Goal: Transaction & Acquisition: Purchase product/service

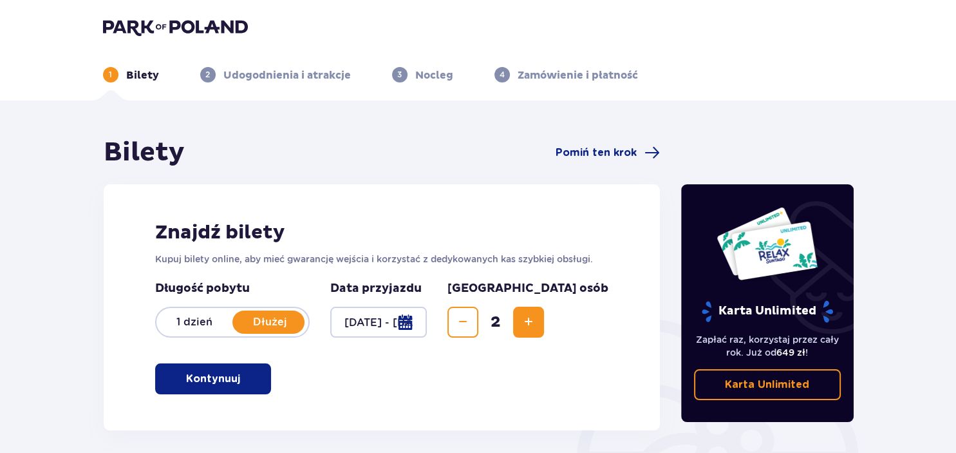
scroll to position [203, 0]
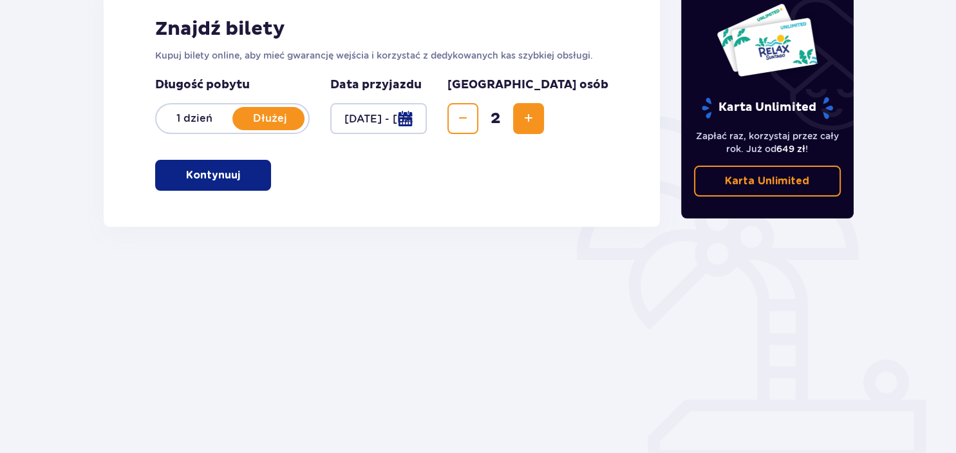
click at [242, 176] on span "button" at bounding box center [242, 174] width 15 height 15
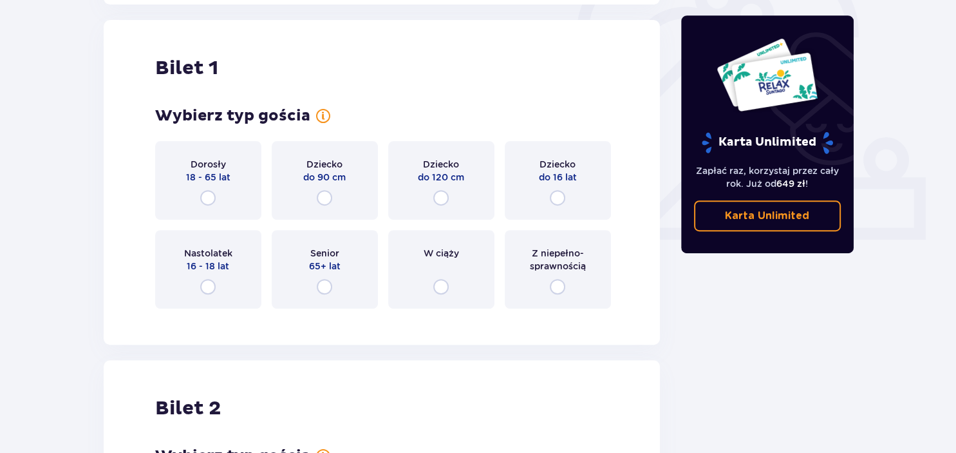
scroll to position [430, 0]
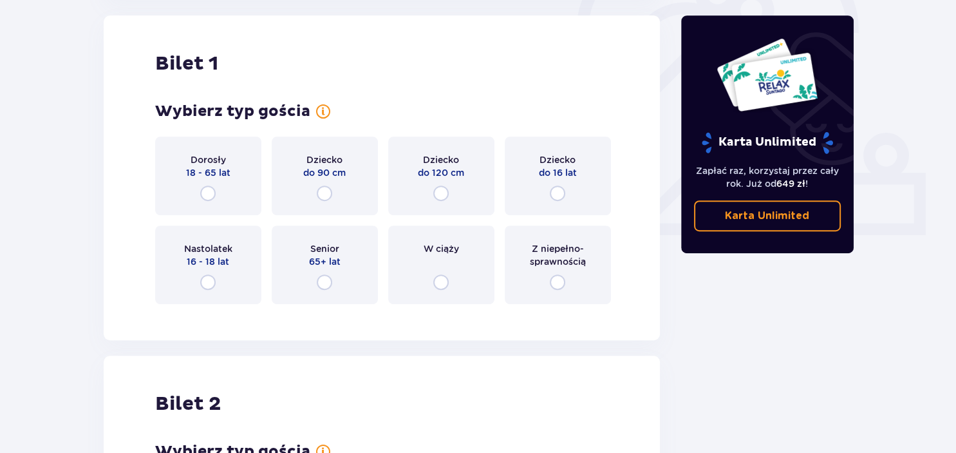
drag, startPoint x: 210, startPoint y: 193, endPoint x: 240, endPoint y: 263, distance: 76.2
click at [209, 193] on input "radio" at bounding box center [207, 192] width 15 height 15
radio input "true"
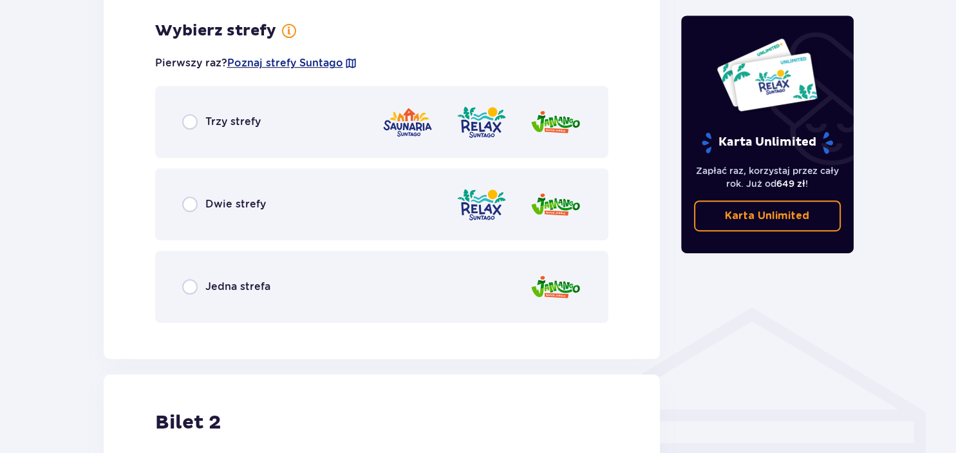
scroll to position [744, 0]
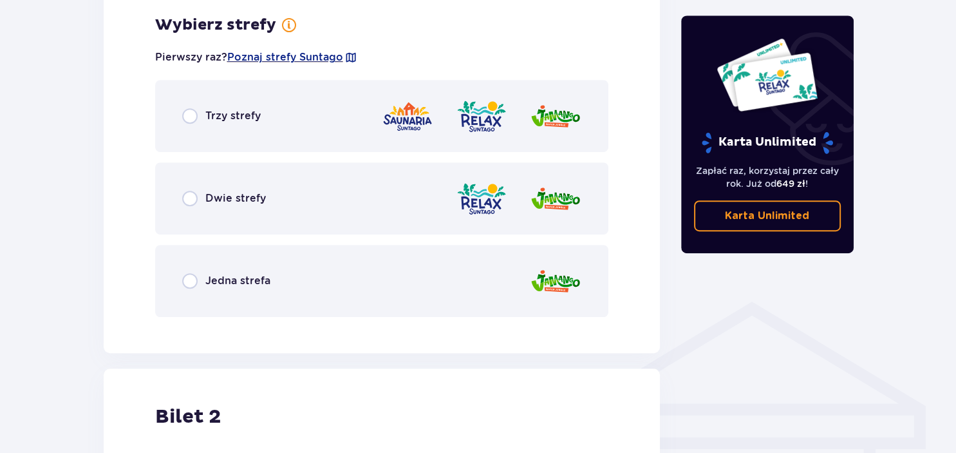
click at [187, 115] on input "radio" at bounding box center [189, 115] width 15 height 15
radio input "true"
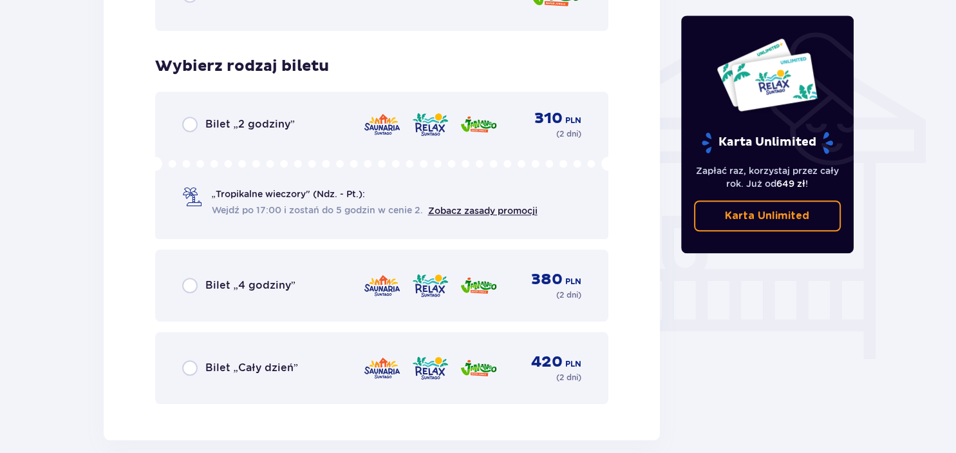
scroll to position [1072, 0]
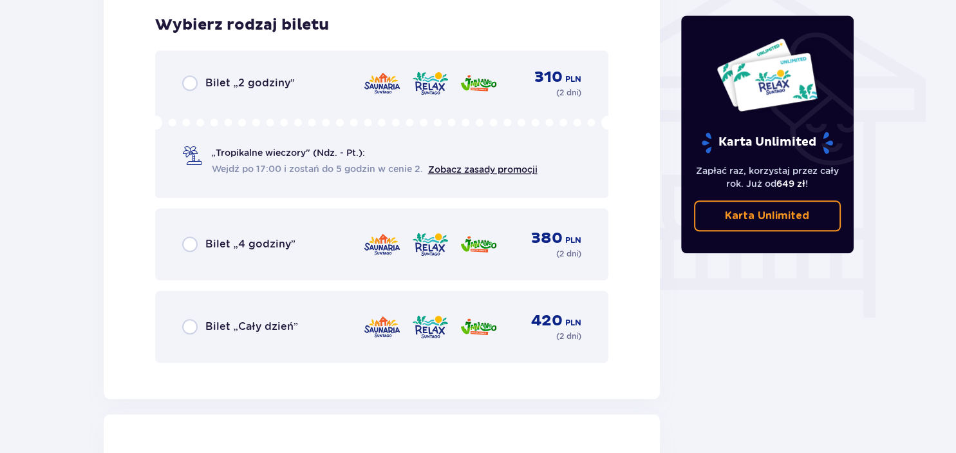
click at [183, 325] on input "radio" at bounding box center [189, 326] width 15 height 15
radio input "true"
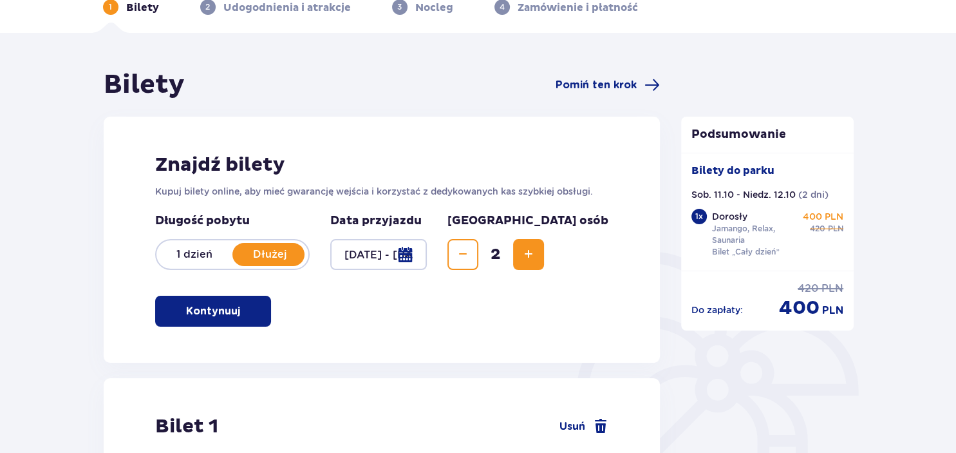
scroll to position [0, 0]
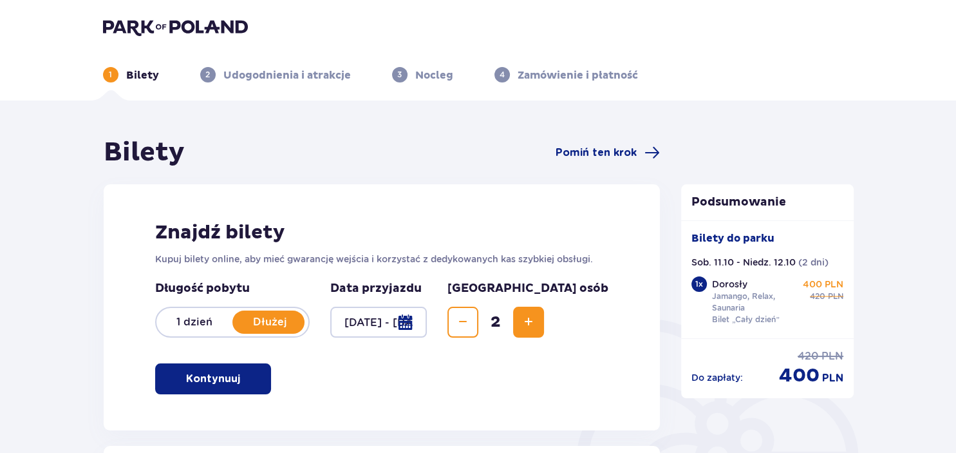
drag, startPoint x: 167, startPoint y: 22, endPoint x: 292, endPoint y: 74, distance: 135.4
click at [167, 23] on img at bounding box center [175, 27] width 145 height 18
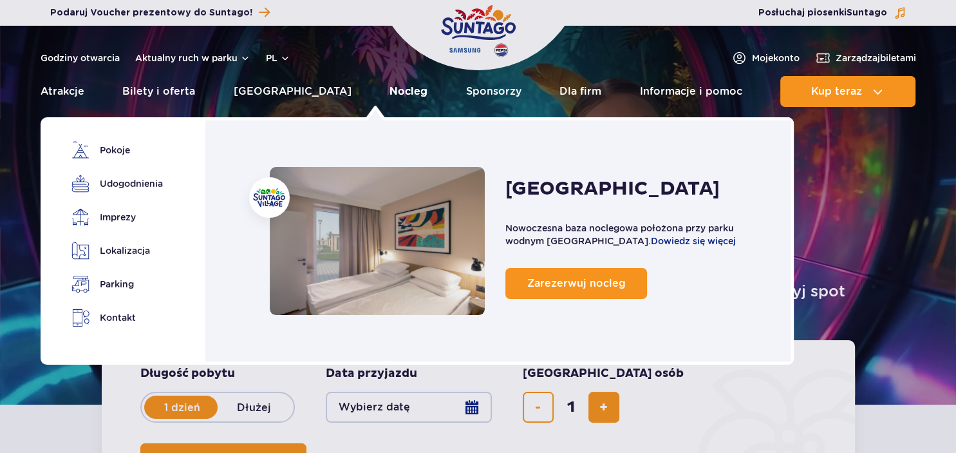
click at [390, 89] on link "Nocleg" at bounding box center [409, 91] width 38 height 31
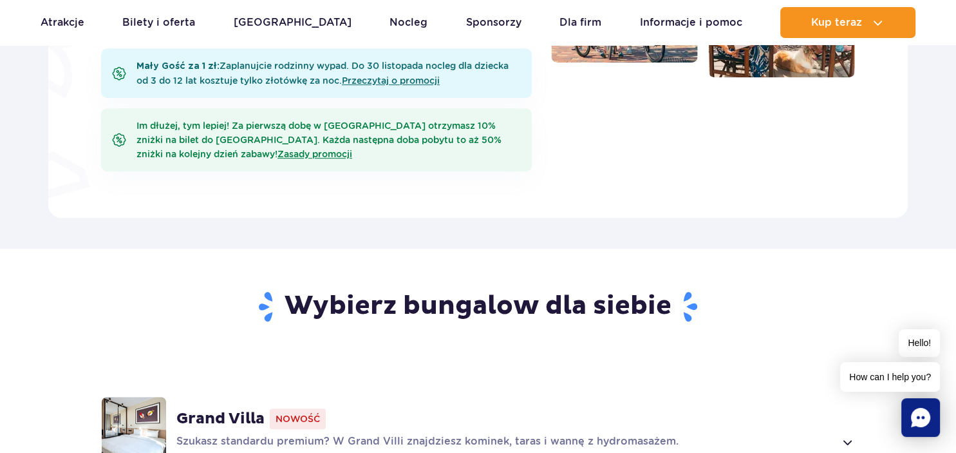
scroll to position [816, 0]
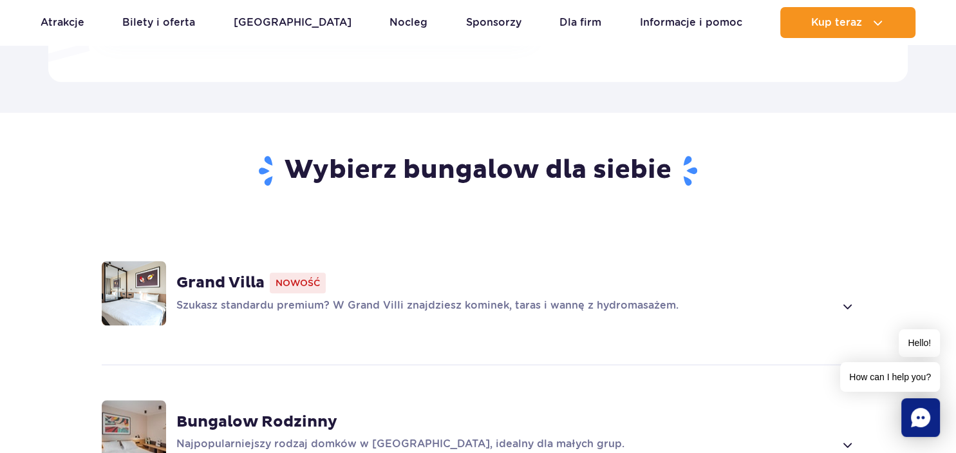
click at [473, 298] on p "Szukasz standardu premium? W Grand Villi znajdziesz kominek, taras i wannę z hy…" at bounding box center [505, 305] width 659 height 15
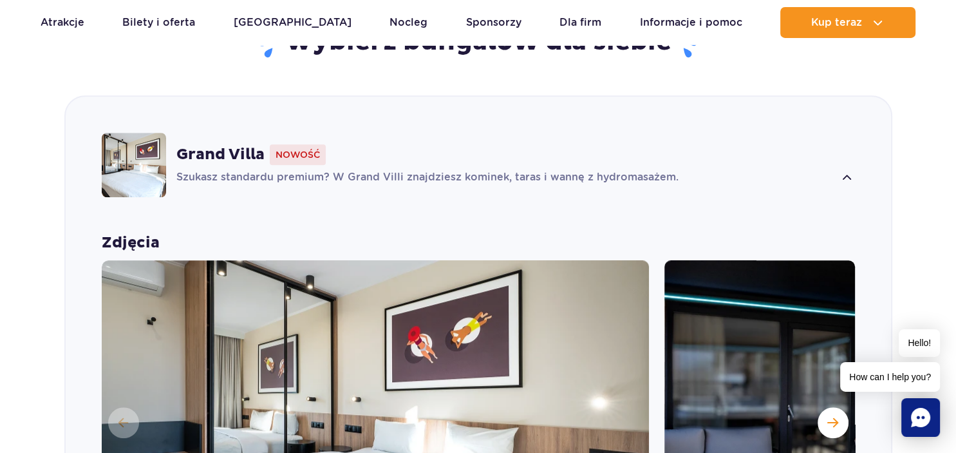
scroll to position [842, 0]
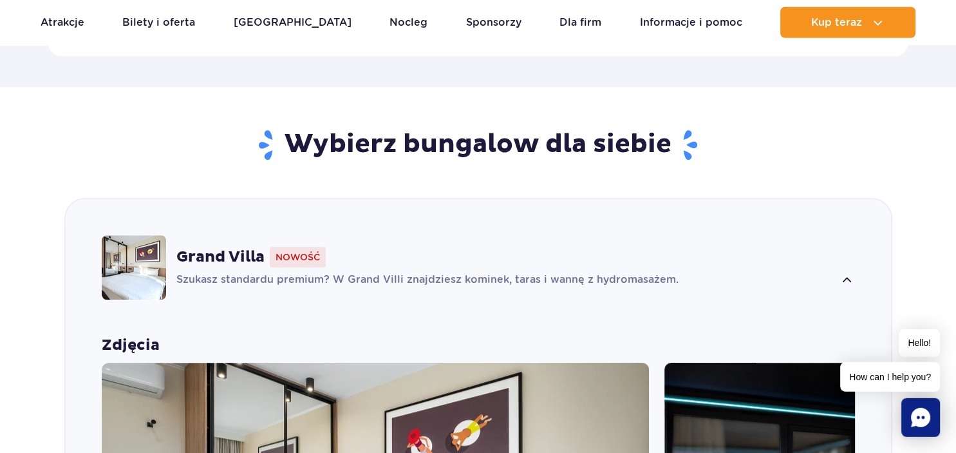
click at [462, 272] on p "Szukasz standardu premium? W Grand Villi znajdziesz kominek, taras i wannę z hy…" at bounding box center [505, 279] width 659 height 15
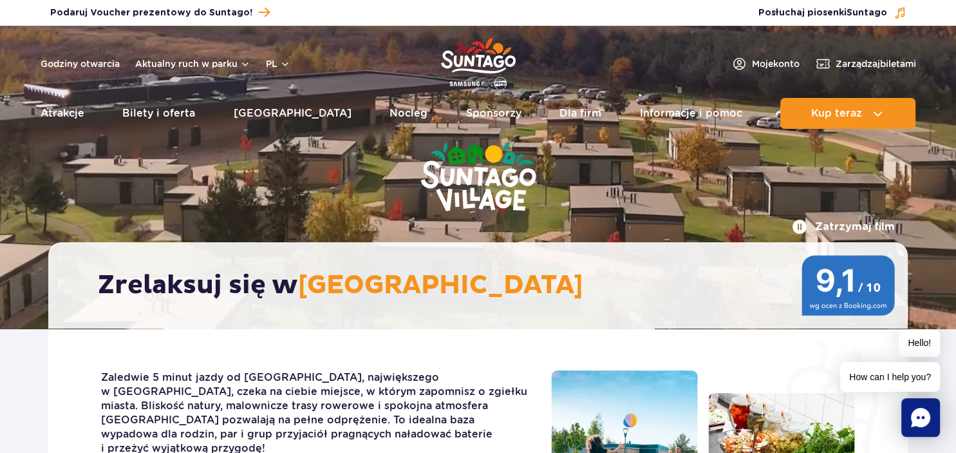
scroll to position [0, 0]
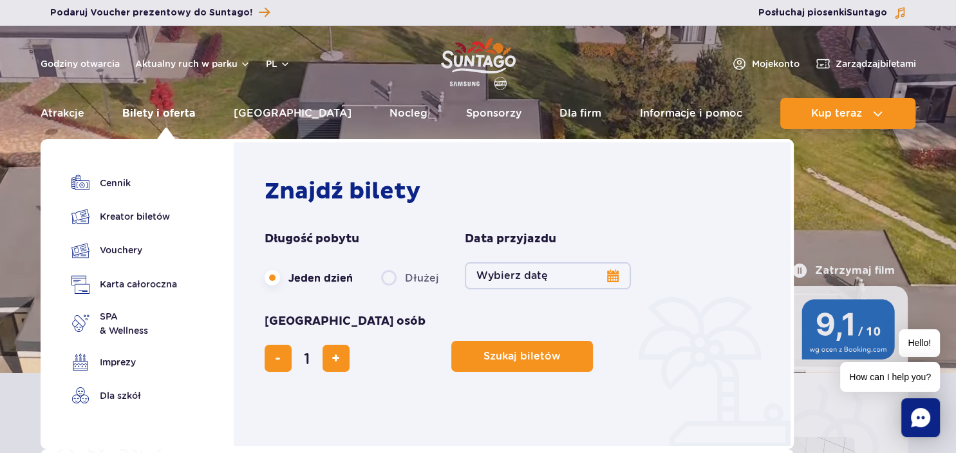
click at [171, 110] on link "Bilety i oferta" at bounding box center [158, 113] width 73 height 31
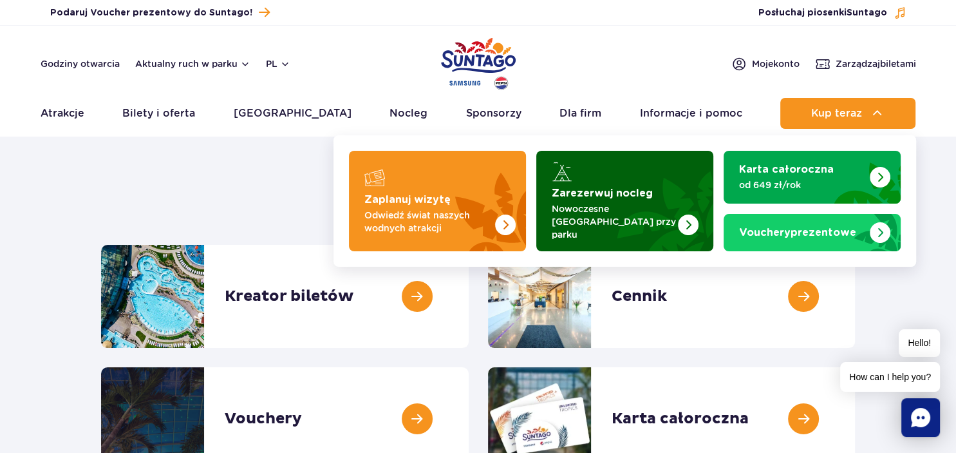
click at [585, 220] on p "Nowoczesne [GEOGRAPHIC_DATA] przy parku" at bounding box center [615, 221] width 126 height 39
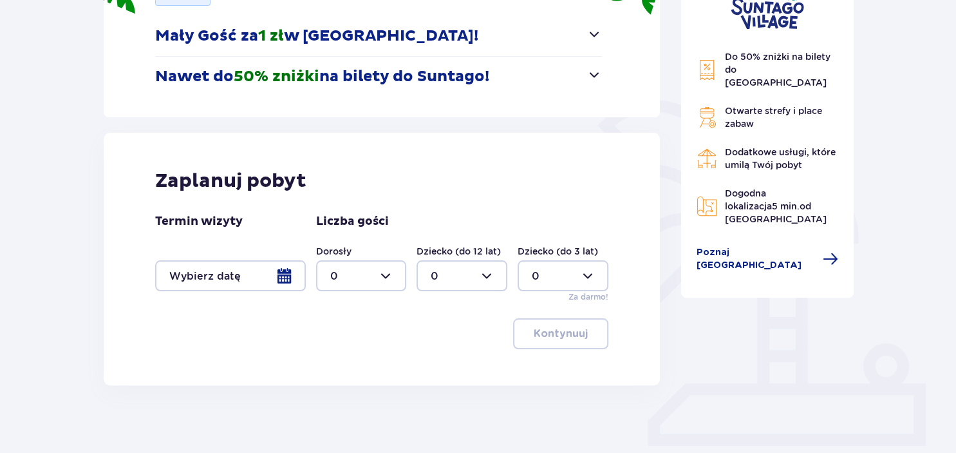
scroll to position [263, 0]
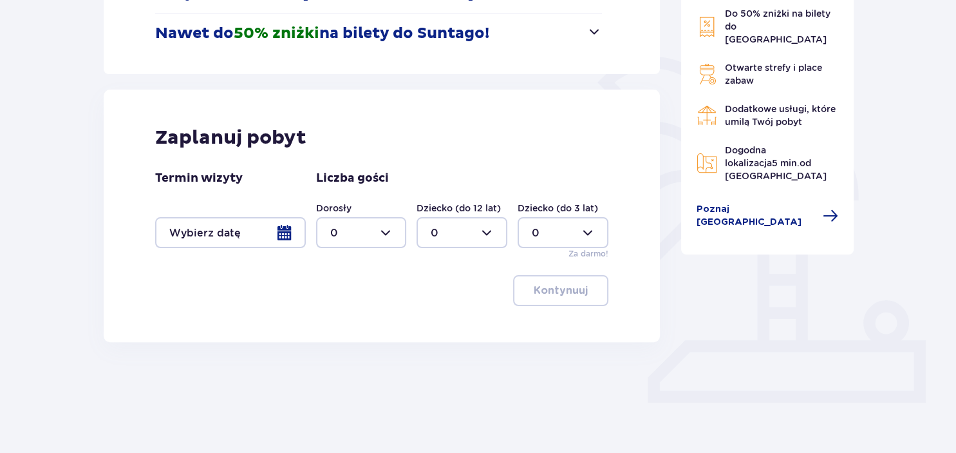
click at [261, 241] on div at bounding box center [230, 232] width 151 height 31
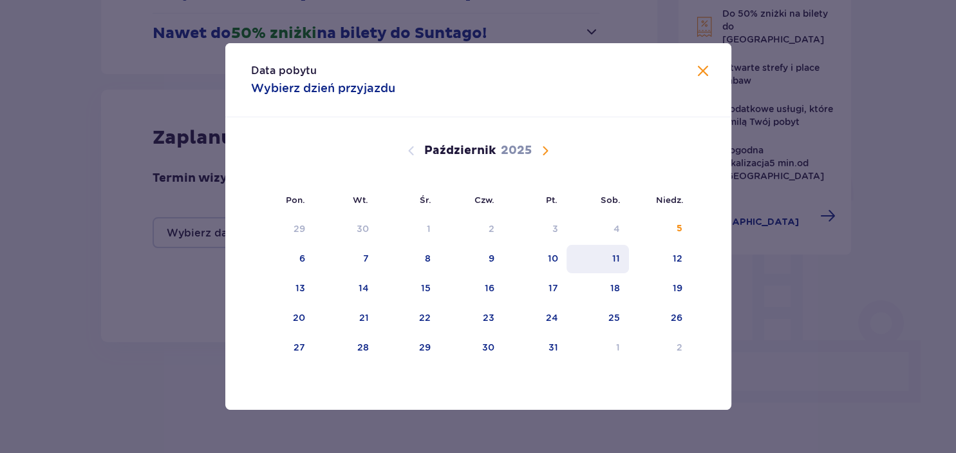
click at [597, 261] on div "11" at bounding box center [598, 259] width 62 height 28
click at [681, 256] on div "12" at bounding box center [678, 258] width 10 height 13
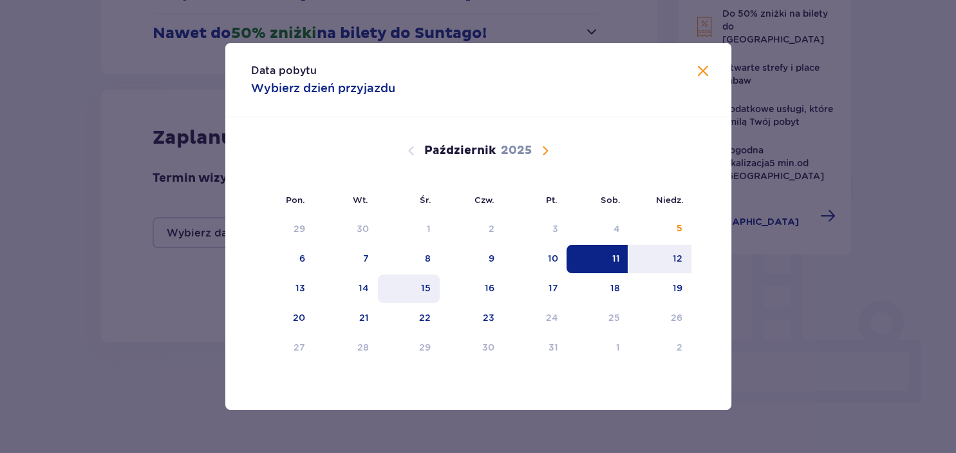
type input "[DATE] - [DATE]"
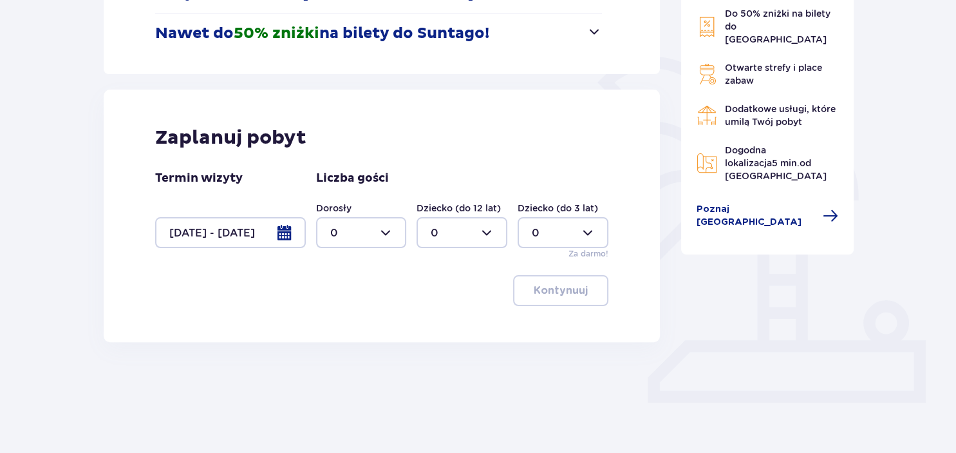
click at [352, 240] on div at bounding box center [361, 232] width 91 height 31
click at [345, 323] on div "2" at bounding box center [361, 326] width 62 height 14
type input "2"
click at [601, 292] on button "Kontynuuj" at bounding box center [560, 290] width 95 height 31
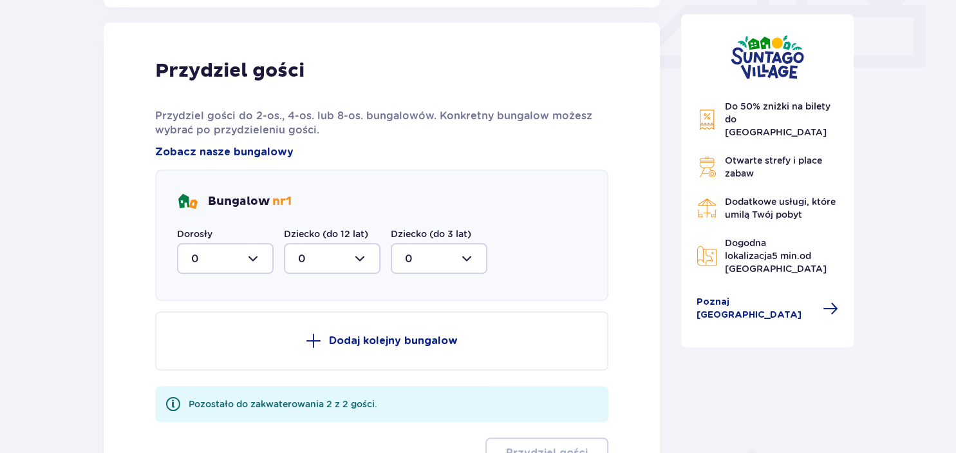
scroll to position [604, 0]
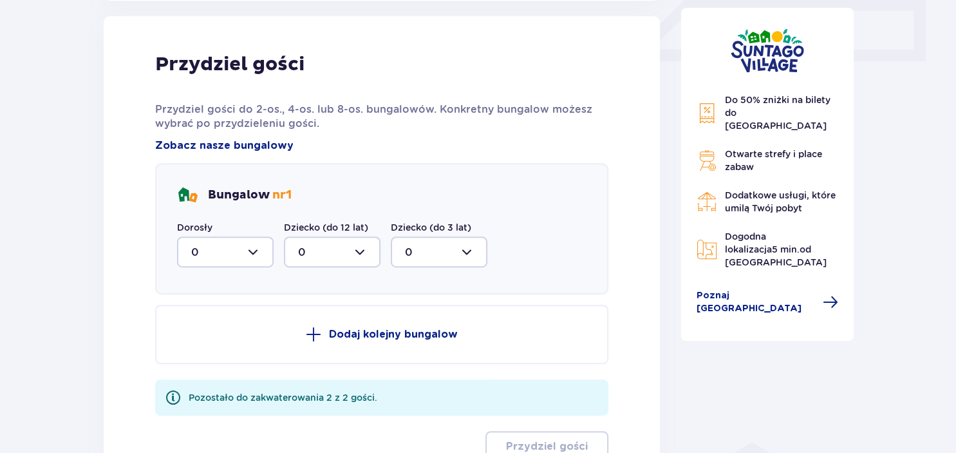
click at [263, 254] on div at bounding box center [225, 251] width 97 height 31
drag, startPoint x: 219, startPoint y: 321, endPoint x: 213, endPoint y: 347, distance: 27.2
click at [213, 347] on span "0 1 2" at bounding box center [225, 318] width 97 height 97
click at [213, 347] on div "2" at bounding box center [225, 345] width 68 height 14
type input "2"
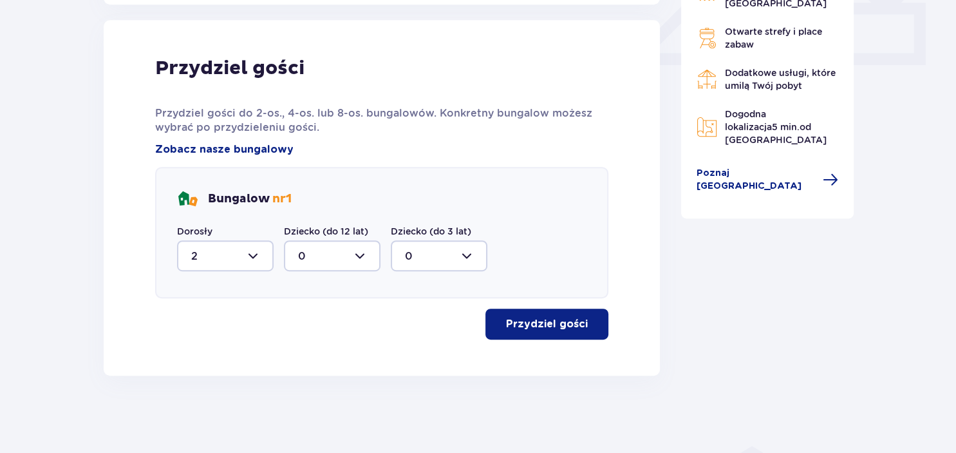
scroll to position [599, 0]
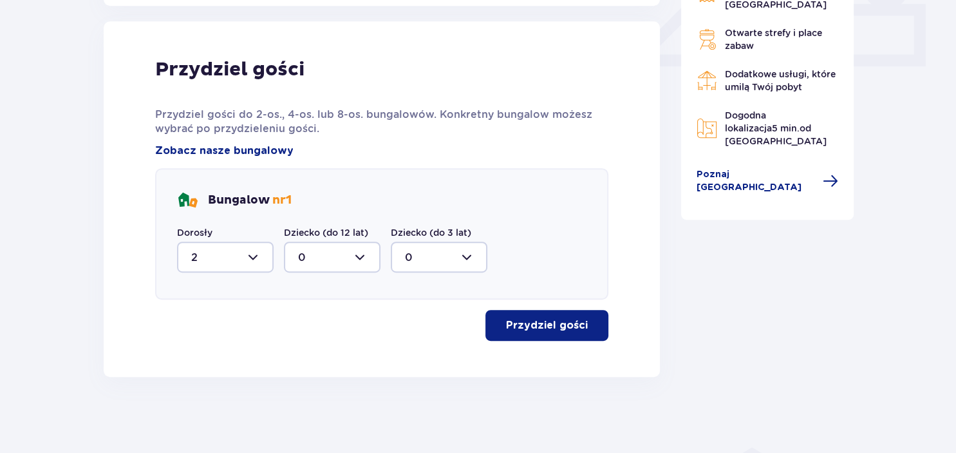
click at [576, 331] on p "Przydziel gości" at bounding box center [547, 325] width 82 height 14
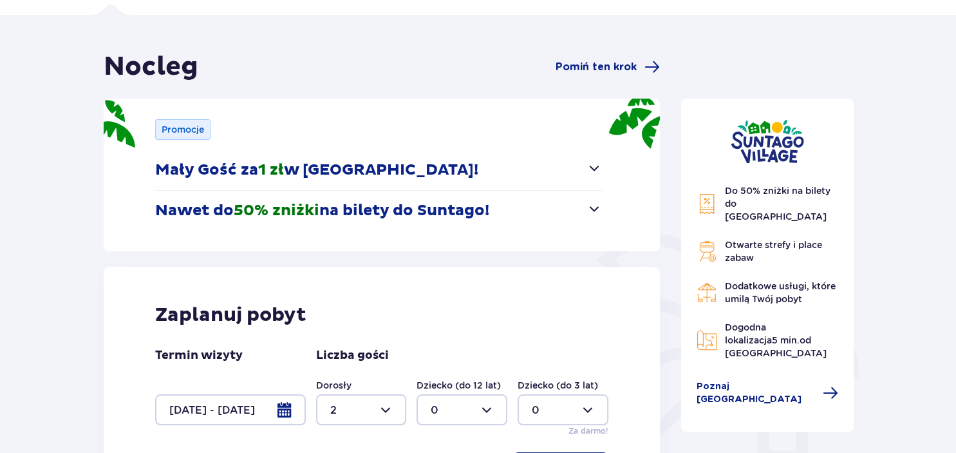
scroll to position [0, 0]
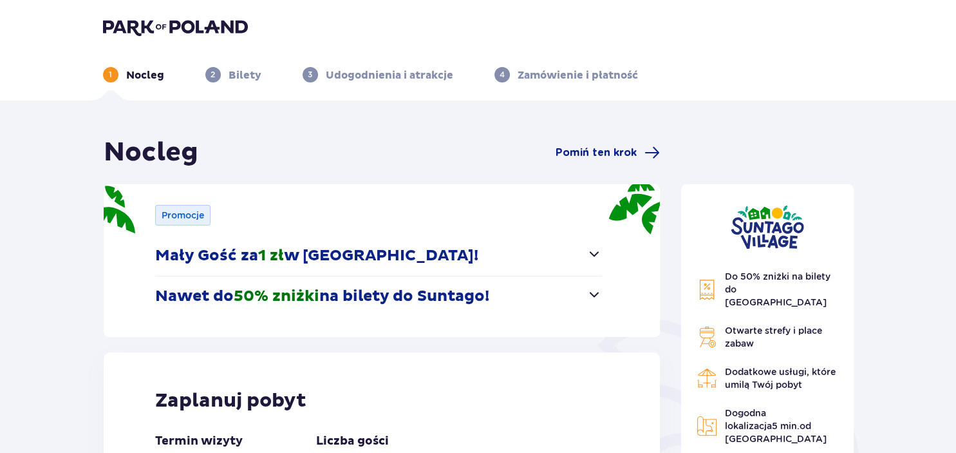
click at [146, 20] on img at bounding box center [175, 27] width 145 height 18
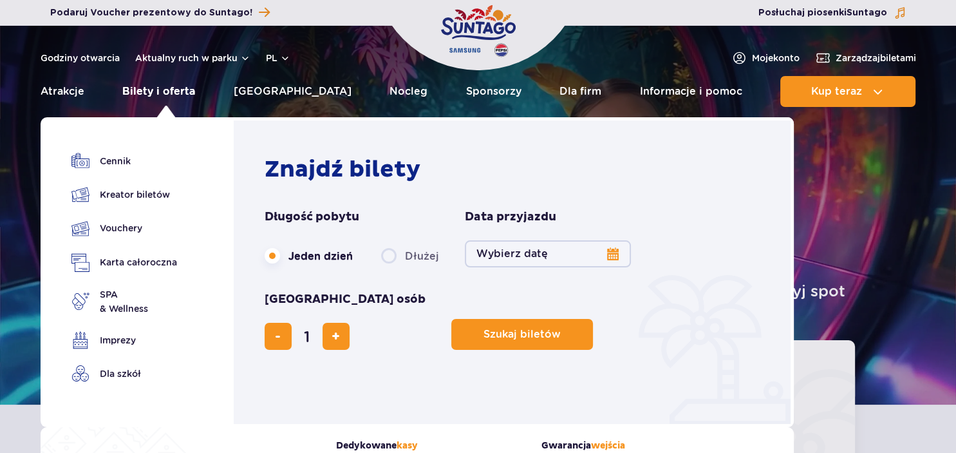
click at [169, 92] on link "Bilety i oferta" at bounding box center [158, 91] width 73 height 31
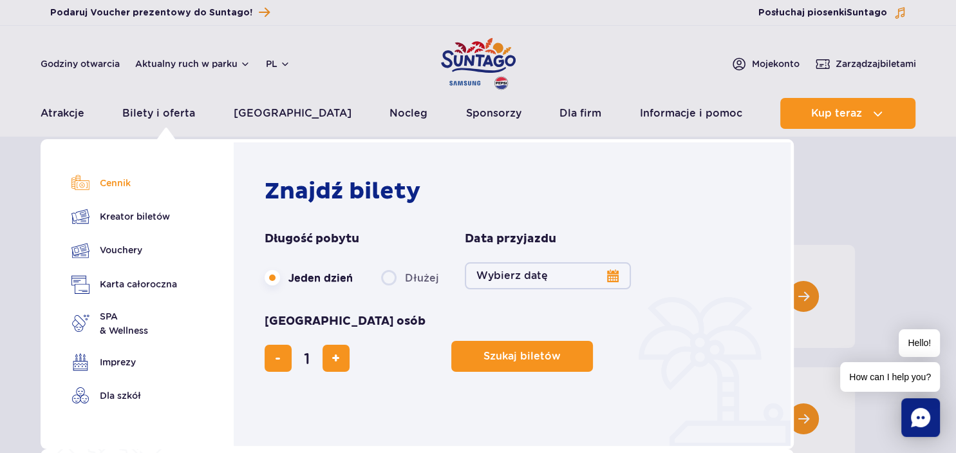
click at [113, 181] on link "Cennik" at bounding box center [124, 183] width 106 height 18
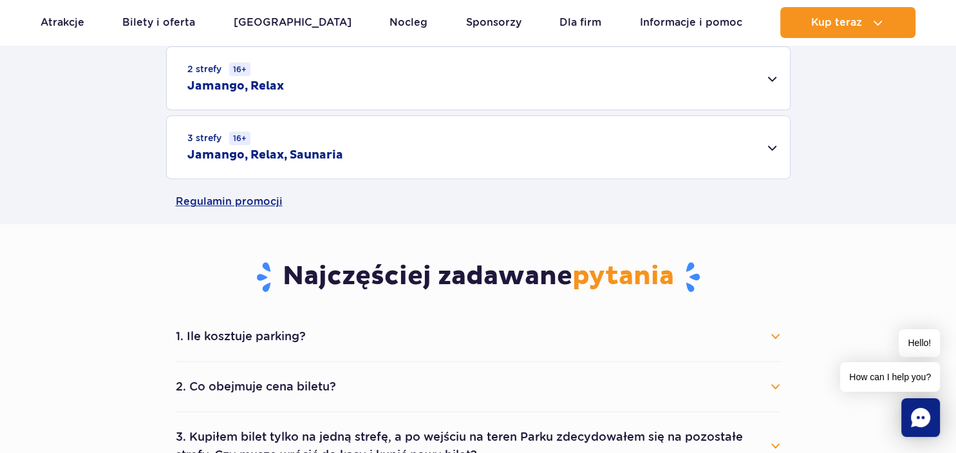
scroll to position [612, 0]
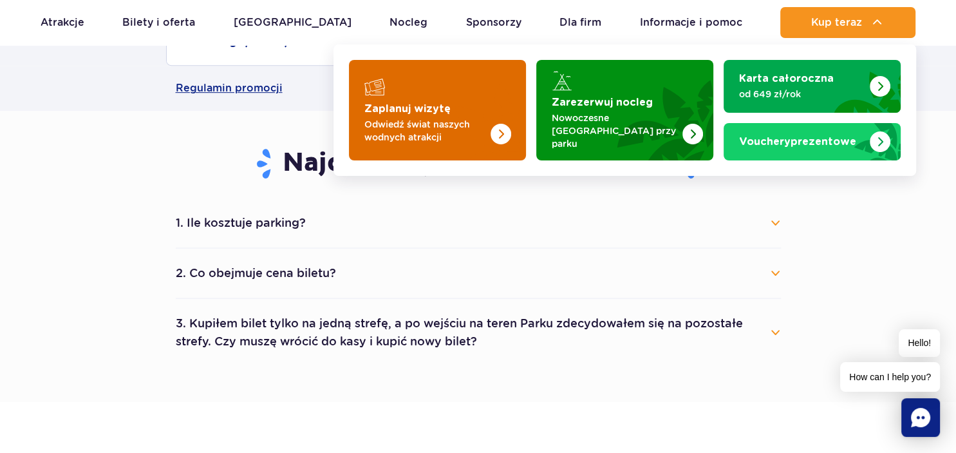
click at [383, 118] on p "Odwiedź świat naszych wodnych atrakcji" at bounding box center [427, 131] width 126 height 26
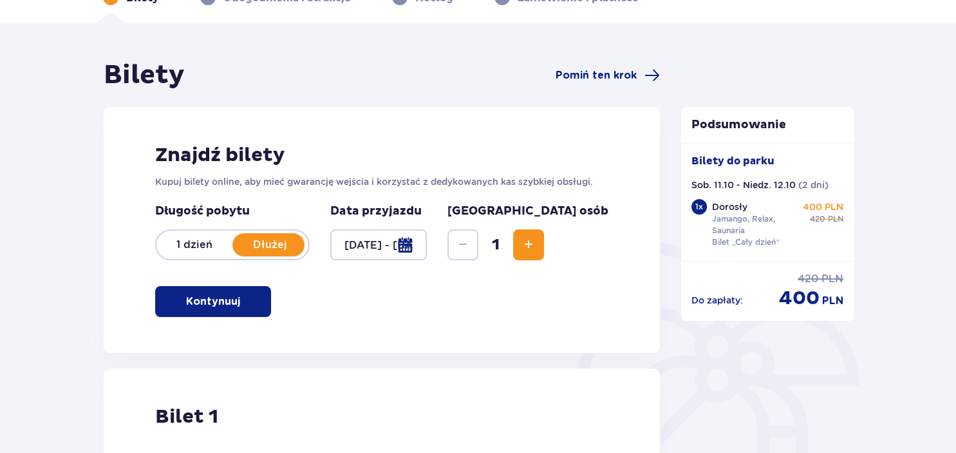
scroll to position [136, 0]
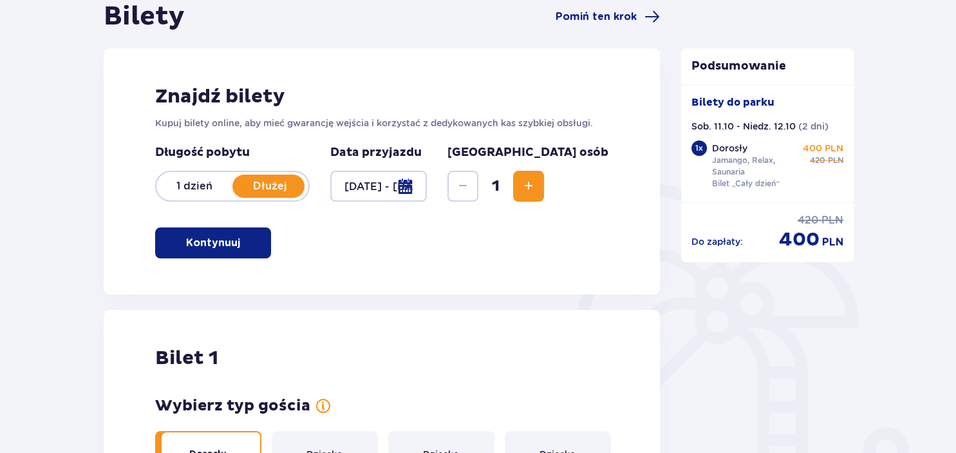
click at [164, 182] on p "1 dzień" at bounding box center [194, 186] width 76 height 14
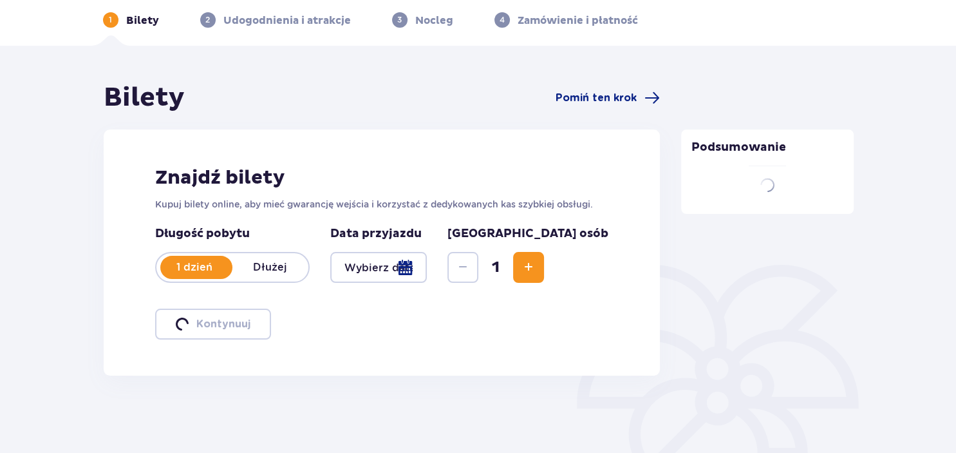
scroll to position [54, 0]
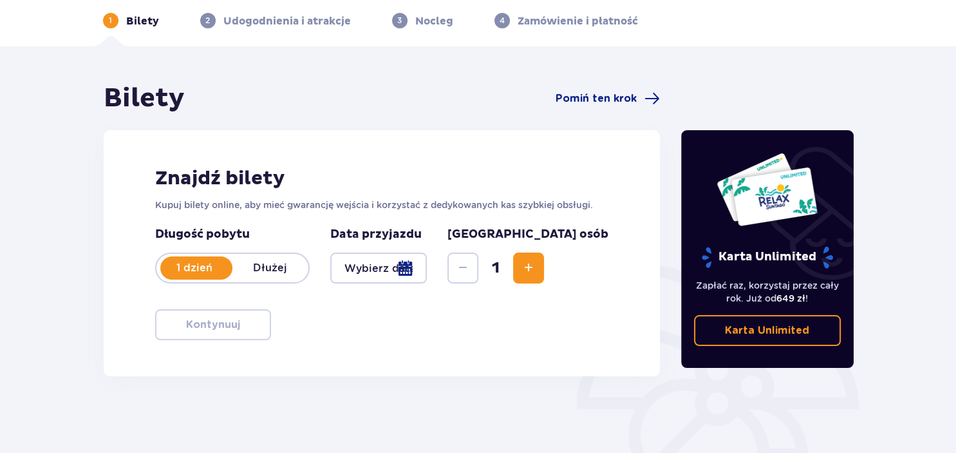
click at [428, 272] on div at bounding box center [378, 267] width 97 height 31
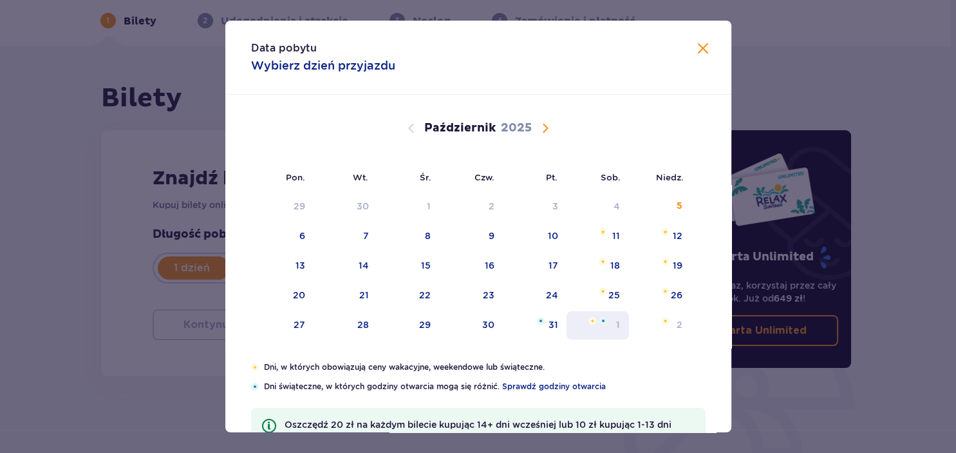
drag, startPoint x: 617, startPoint y: 233, endPoint x: 614, endPoint y: 330, distance: 96.6
click at [618, 233] on div "11" at bounding box center [616, 235] width 8 height 13
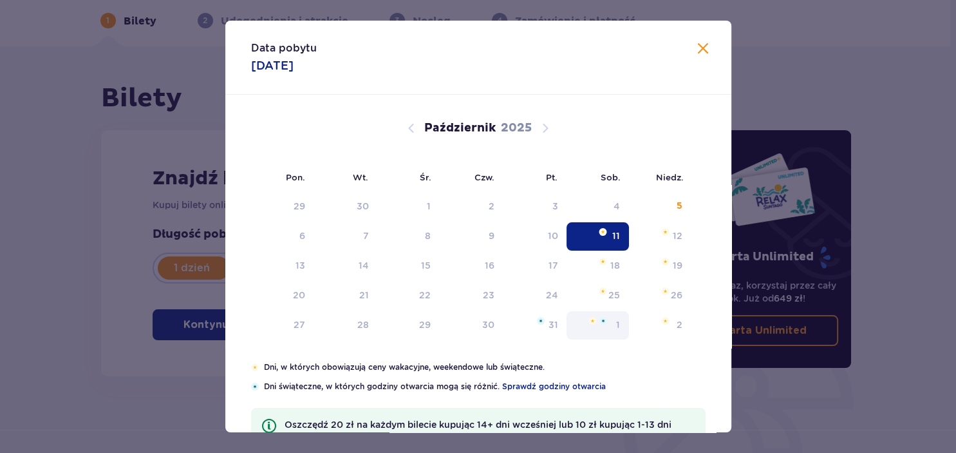
type input "[DATE]"
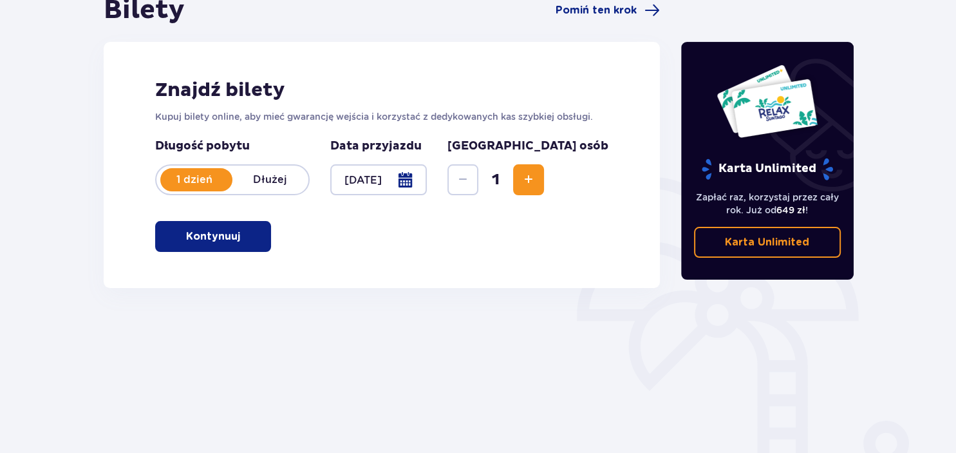
scroll to position [191, 0]
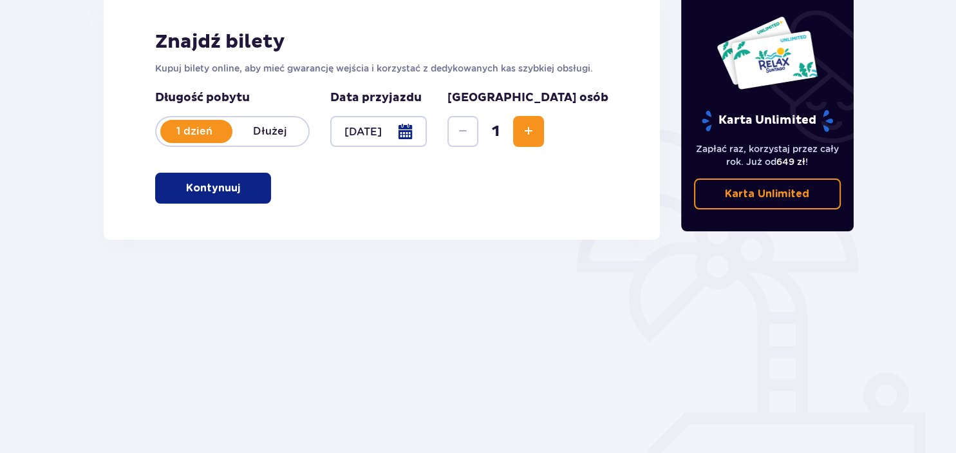
click at [536, 139] on span "Zwiększ" at bounding box center [528, 131] width 15 height 15
click at [207, 190] on p "Kontynuuj" at bounding box center [213, 188] width 54 height 14
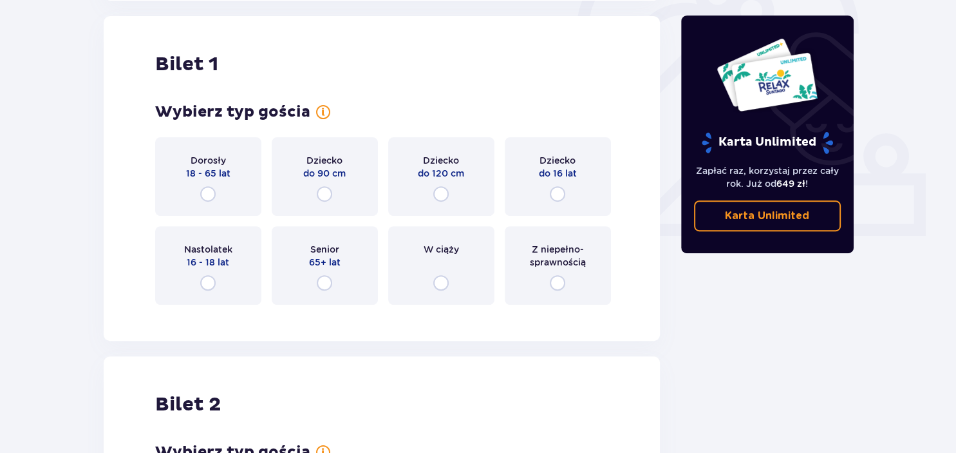
scroll to position [430, 0]
drag, startPoint x: 214, startPoint y: 192, endPoint x: 247, endPoint y: 259, distance: 74.9
click at [213, 192] on input "radio" at bounding box center [207, 192] width 15 height 15
radio input "true"
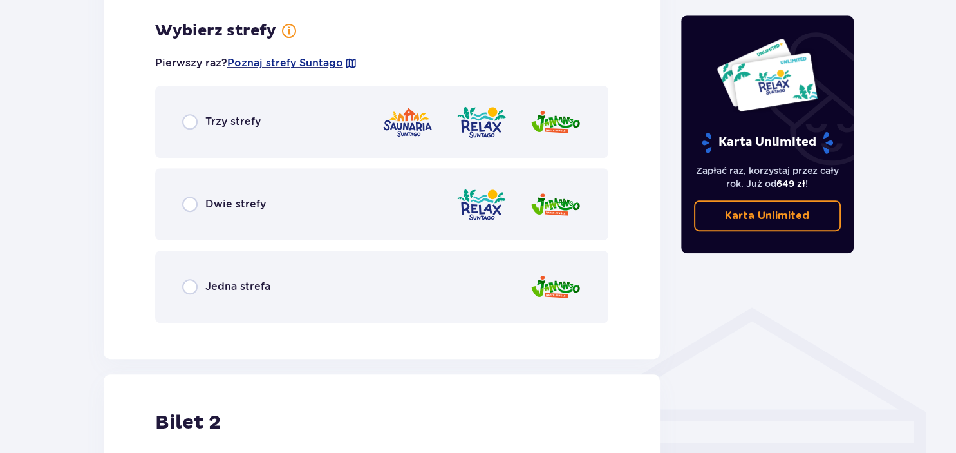
scroll to position [744, 0]
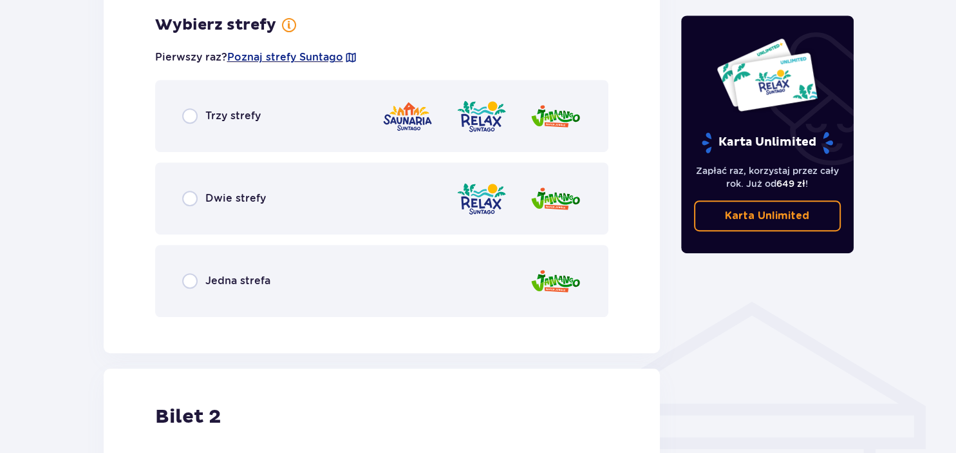
click at [189, 113] on input "radio" at bounding box center [189, 115] width 15 height 15
radio input "true"
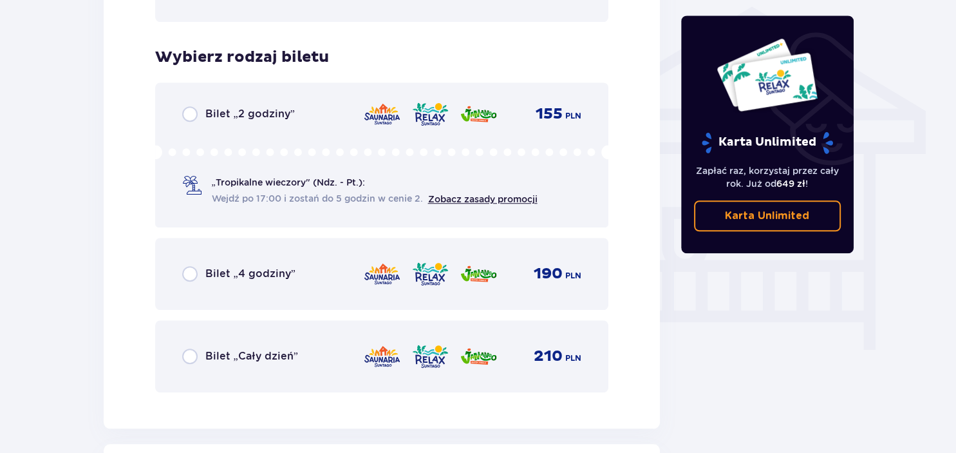
scroll to position [1072, 0]
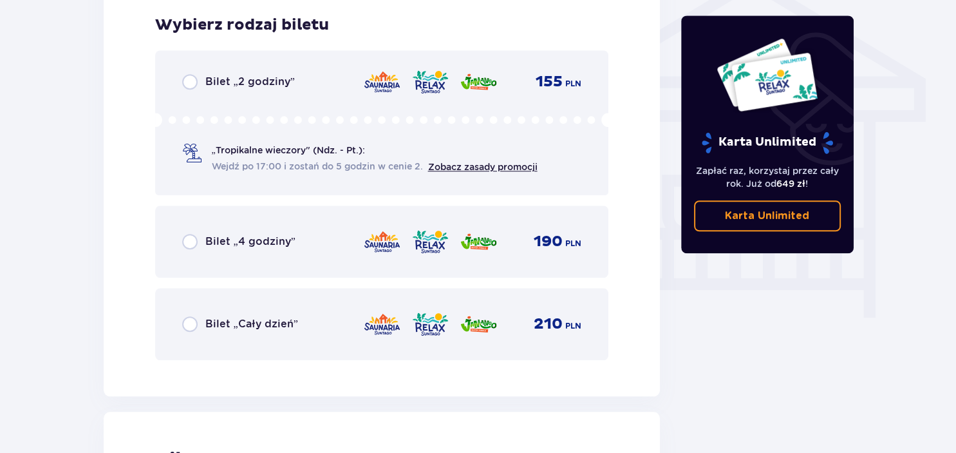
click at [189, 323] on input "radio" at bounding box center [189, 323] width 15 height 15
radio input "true"
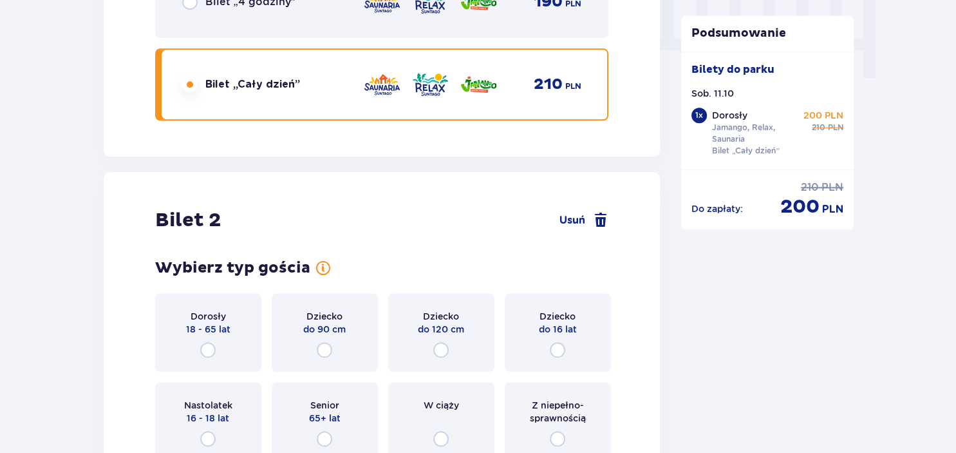
scroll to position [1467, 0]
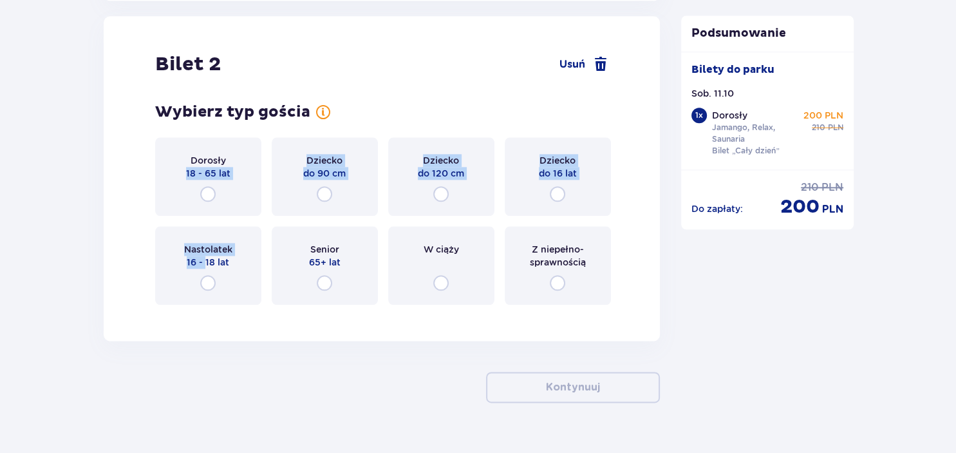
drag, startPoint x: 205, startPoint y: 268, endPoint x: 164, endPoint y: 179, distance: 98.0
click at [164, 179] on div "Dorosły 18 - 65 lat Dziecko do 90 cm Dziecko do 120 cm Dziecko do 16 lat Nastol…" at bounding box center [382, 220] width 454 height 167
drag, startPoint x: 207, startPoint y: 195, endPoint x: 281, endPoint y: 309, distance: 136.3
click at [207, 196] on input "radio" at bounding box center [207, 193] width 15 height 15
radio input "true"
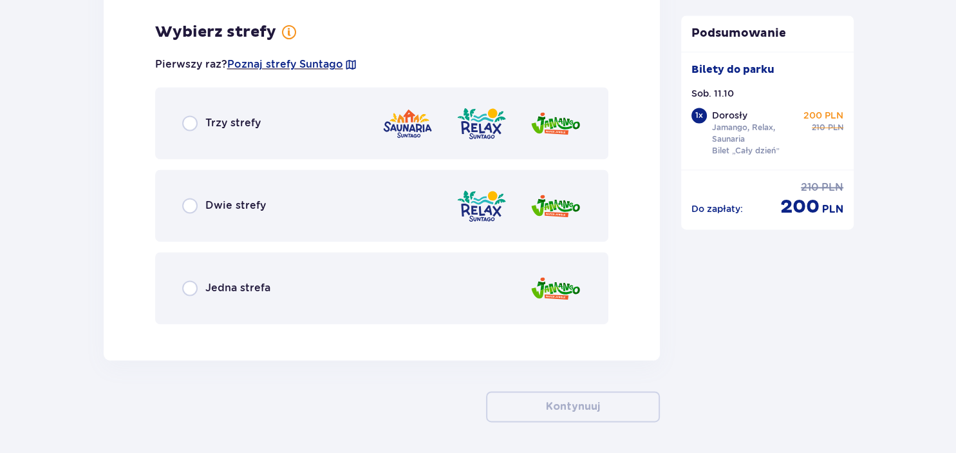
scroll to position [1781, 0]
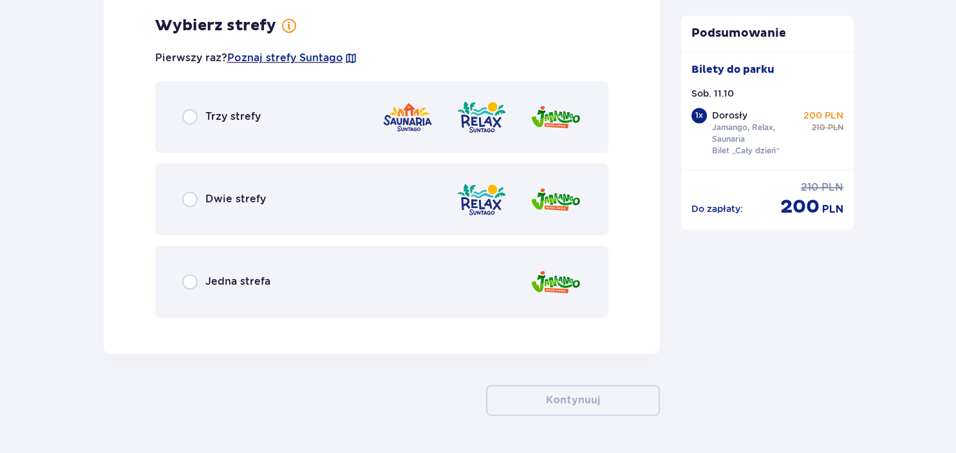
drag, startPoint x: 192, startPoint y: 116, endPoint x: 310, endPoint y: 246, distance: 175.5
click at [192, 117] on input "radio" at bounding box center [189, 116] width 15 height 15
radio input "true"
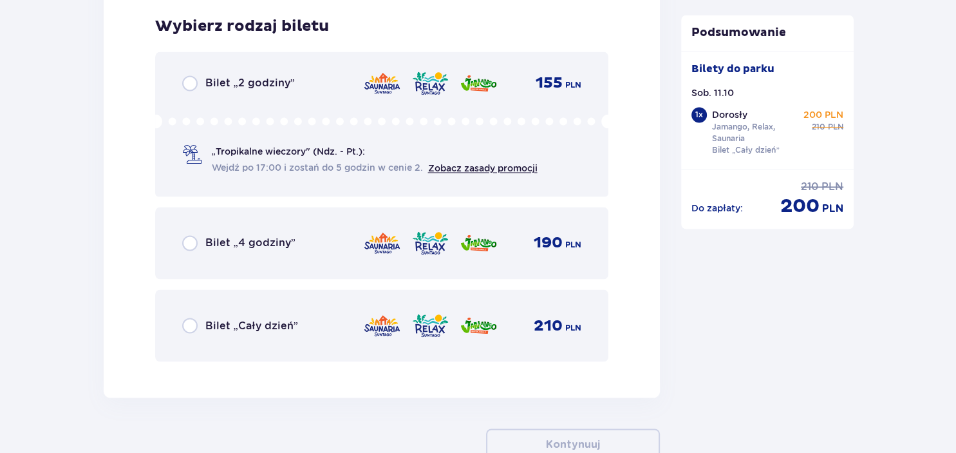
scroll to position [2108, 0]
drag, startPoint x: 189, startPoint y: 319, endPoint x: 439, endPoint y: 307, distance: 250.8
click at [189, 319] on input "radio" at bounding box center [189, 324] width 15 height 15
radio input "true"
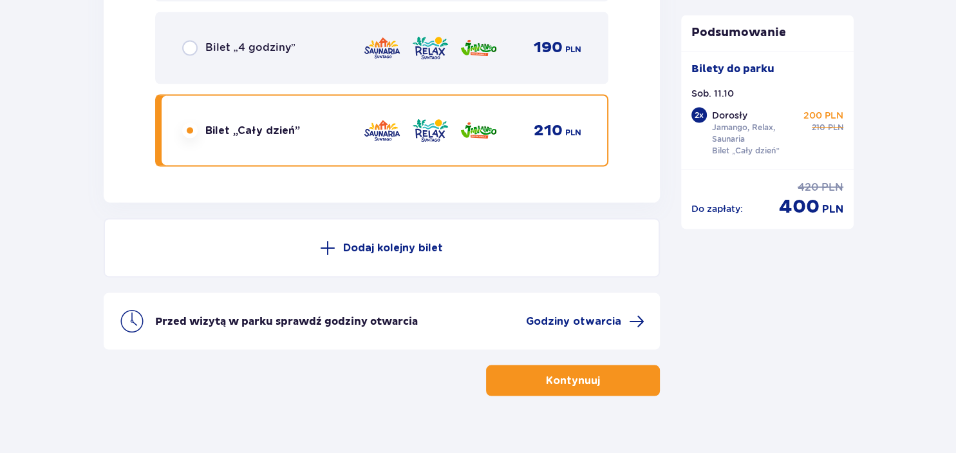
scroll to position [2321, 0]
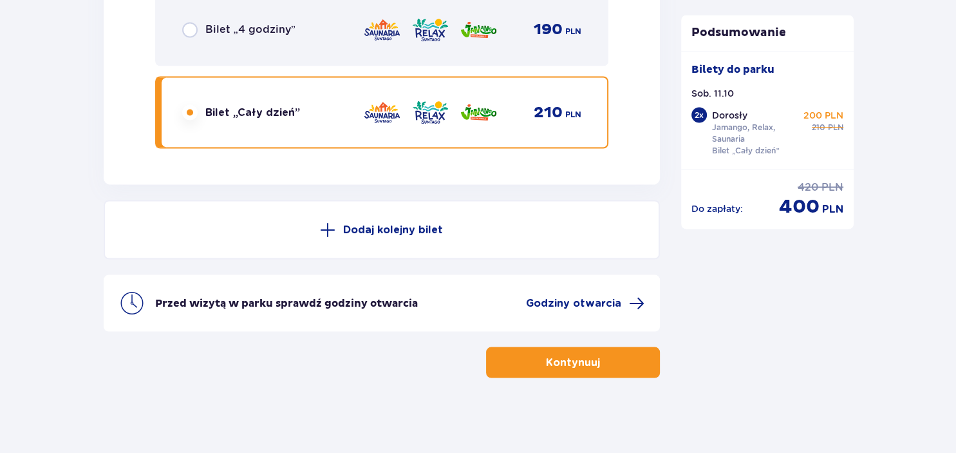
click at [592, 363] on button "Kontynuuj" at bounding box center [573, 361] width 174 height 31
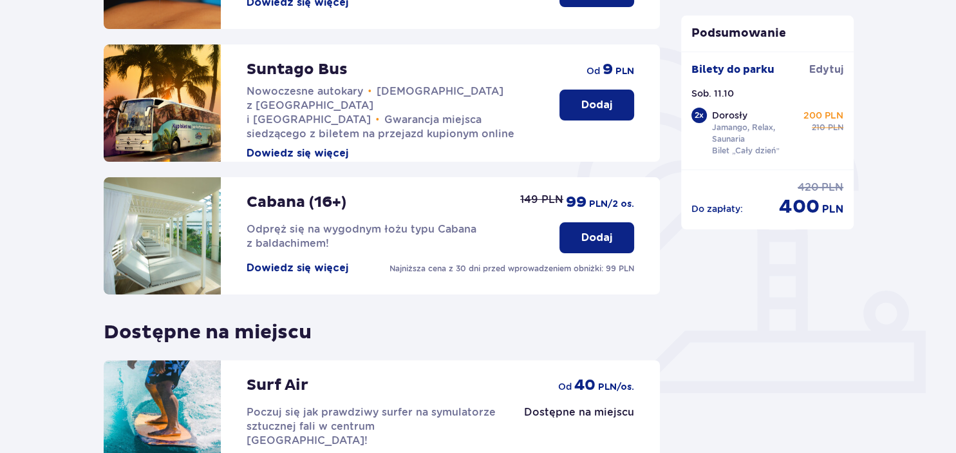
scroll to position [408, 0]
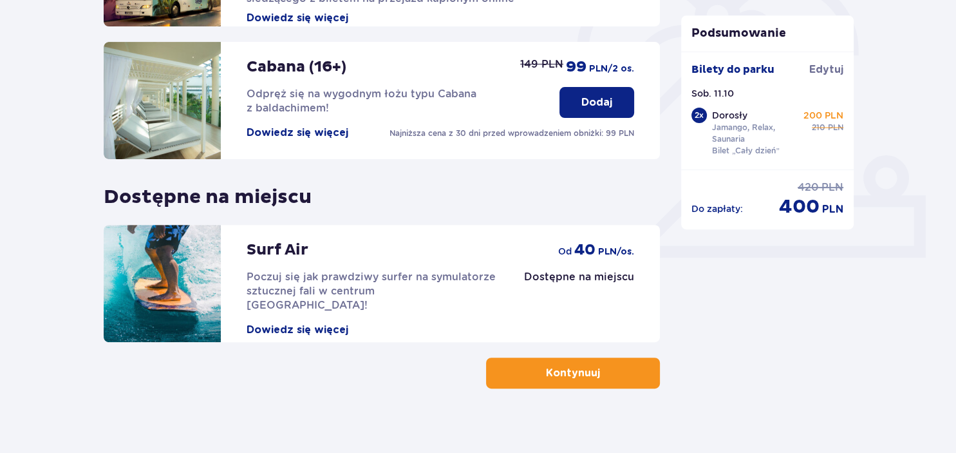
click at [621, 381] on button "Kontynuuj" at bounding box center [573, 372] width 174 height 31
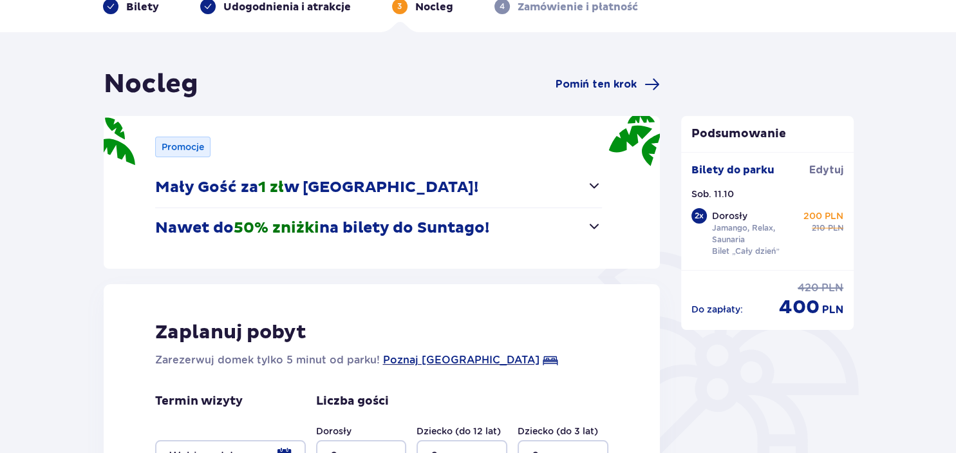
scroll to position [303, 0]
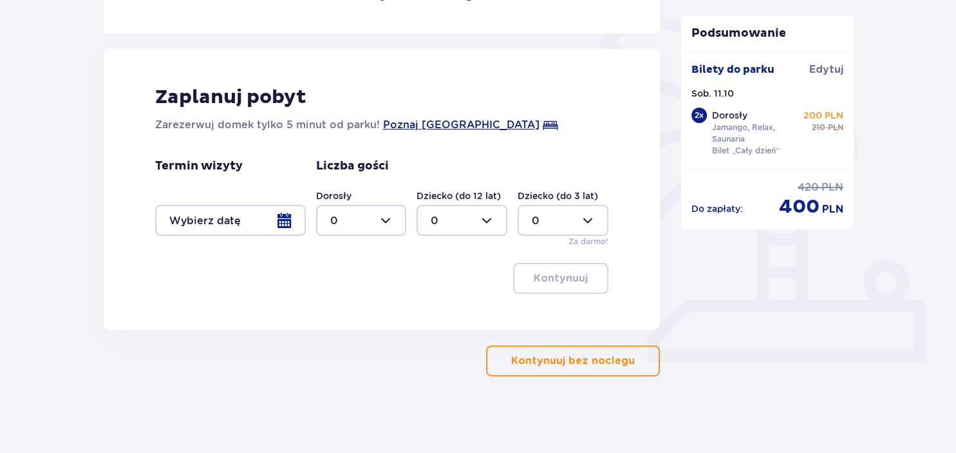
click at [635, 360] on span "button" at bounding box center [637, 360] width 15 height 15
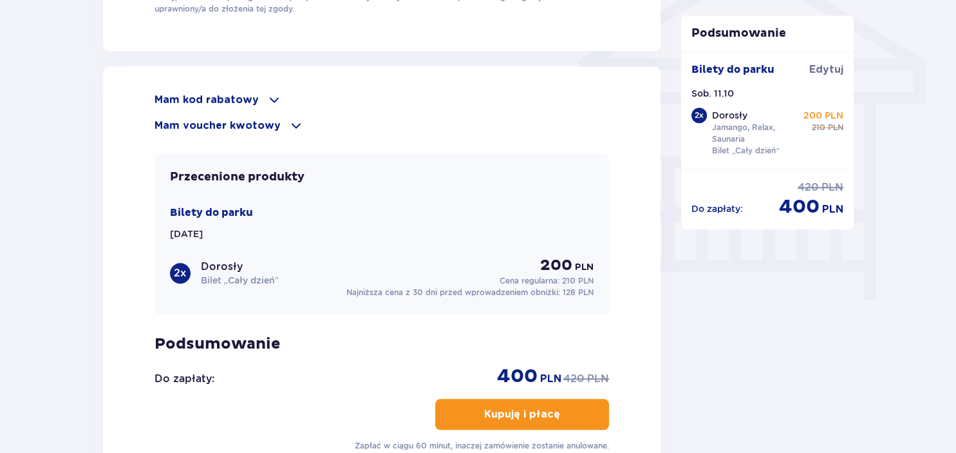
scroll to position [1116, 0]
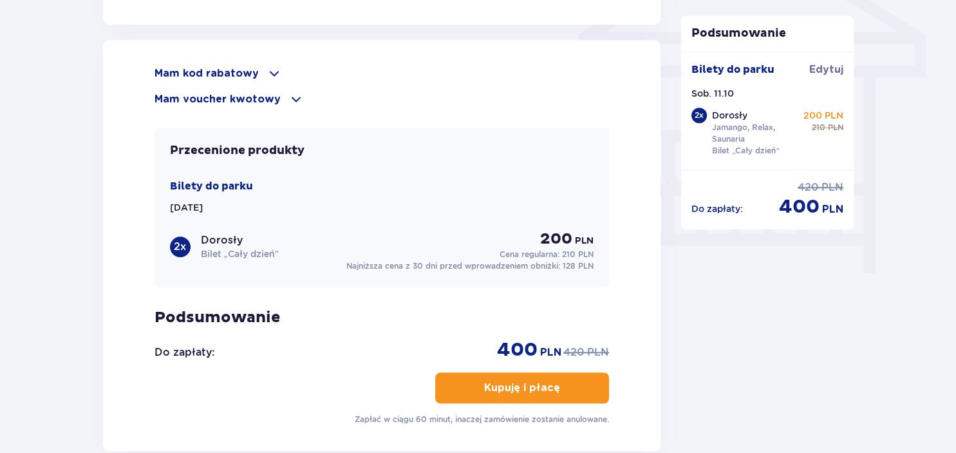
click at [248, 70] on p "Mam kod rabatowy" at bounding box center [207, 73] width 104 height 14
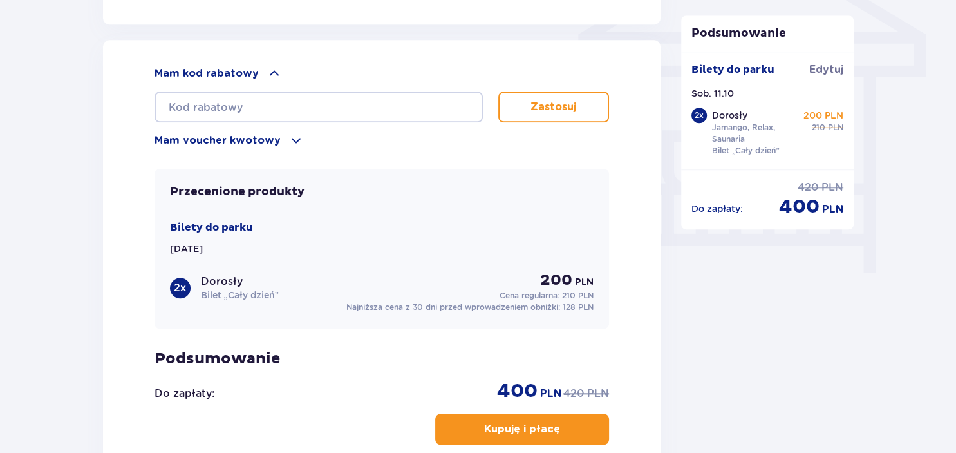
click at [269, 133] on p "Mam voucher kwotowy" at bounding box center [218, 140] width 126 height 14
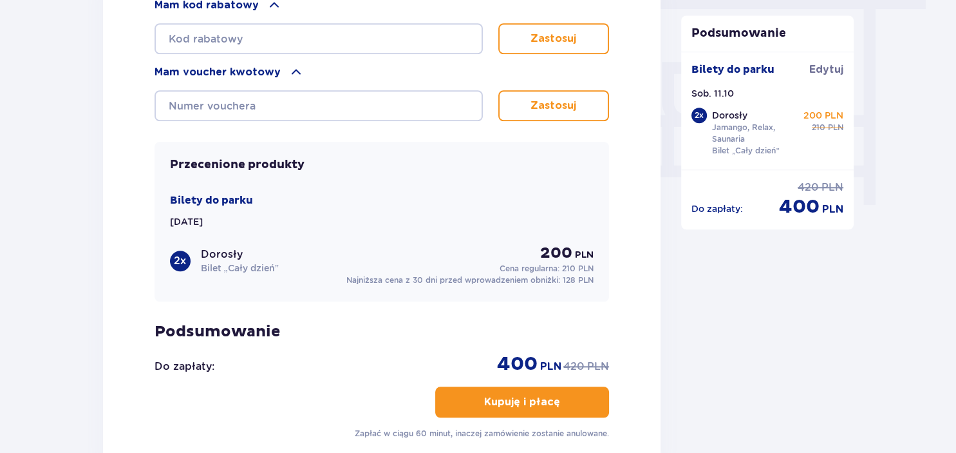
scroll to position [912, 0]
